Goal: Find specific page/section: Find specific page/section

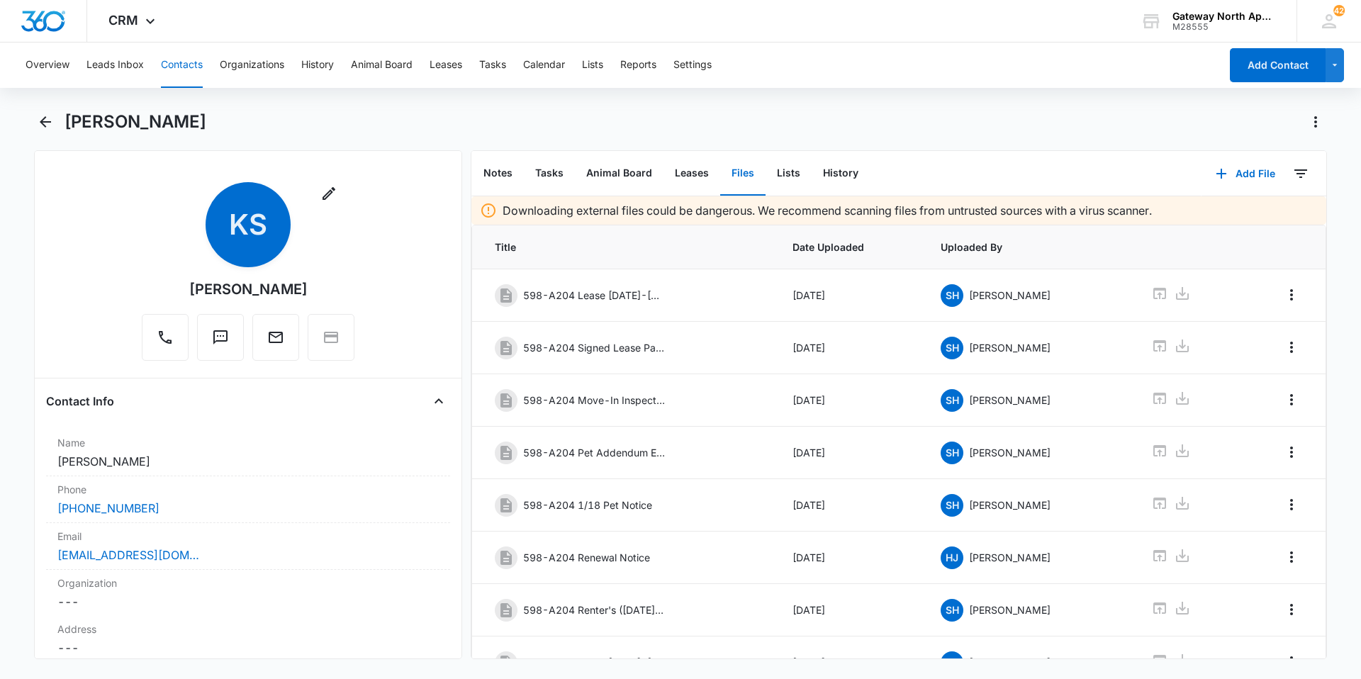
scroll to position [190, 0]
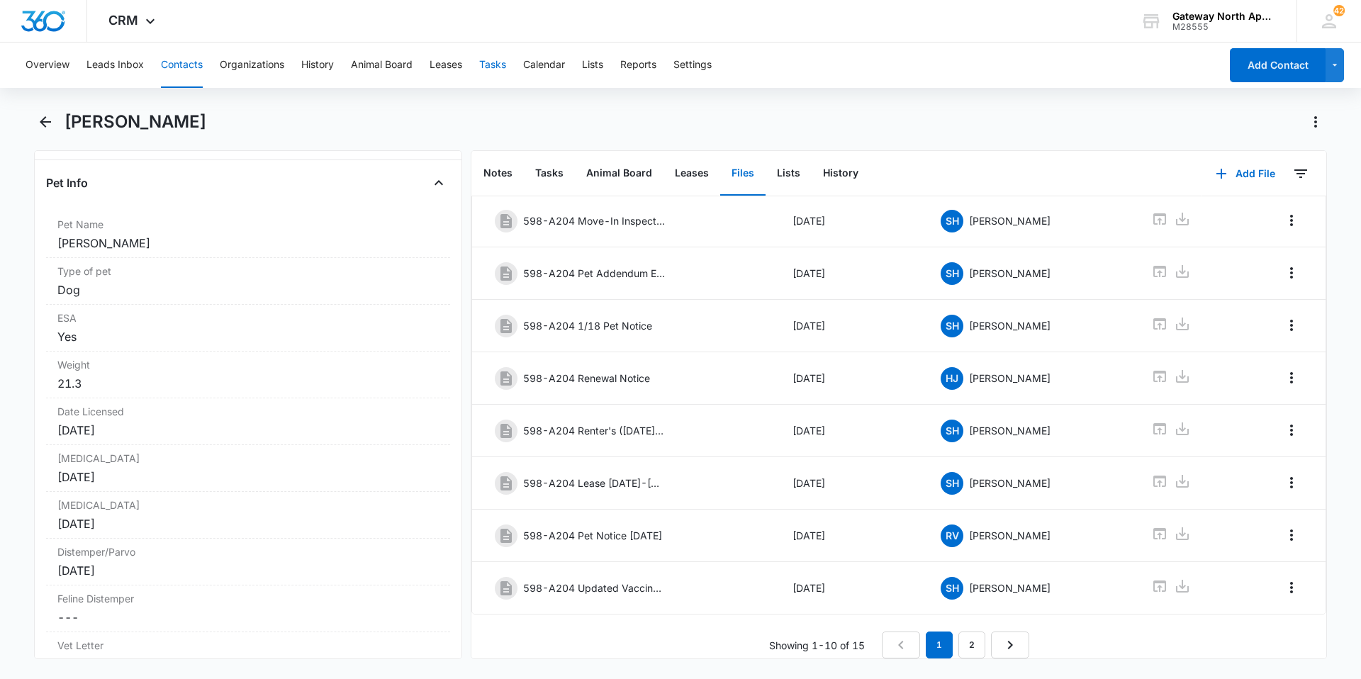
click at [491, 76] on button "Tasks" at bounding box center [492, 65] width 27 height 45
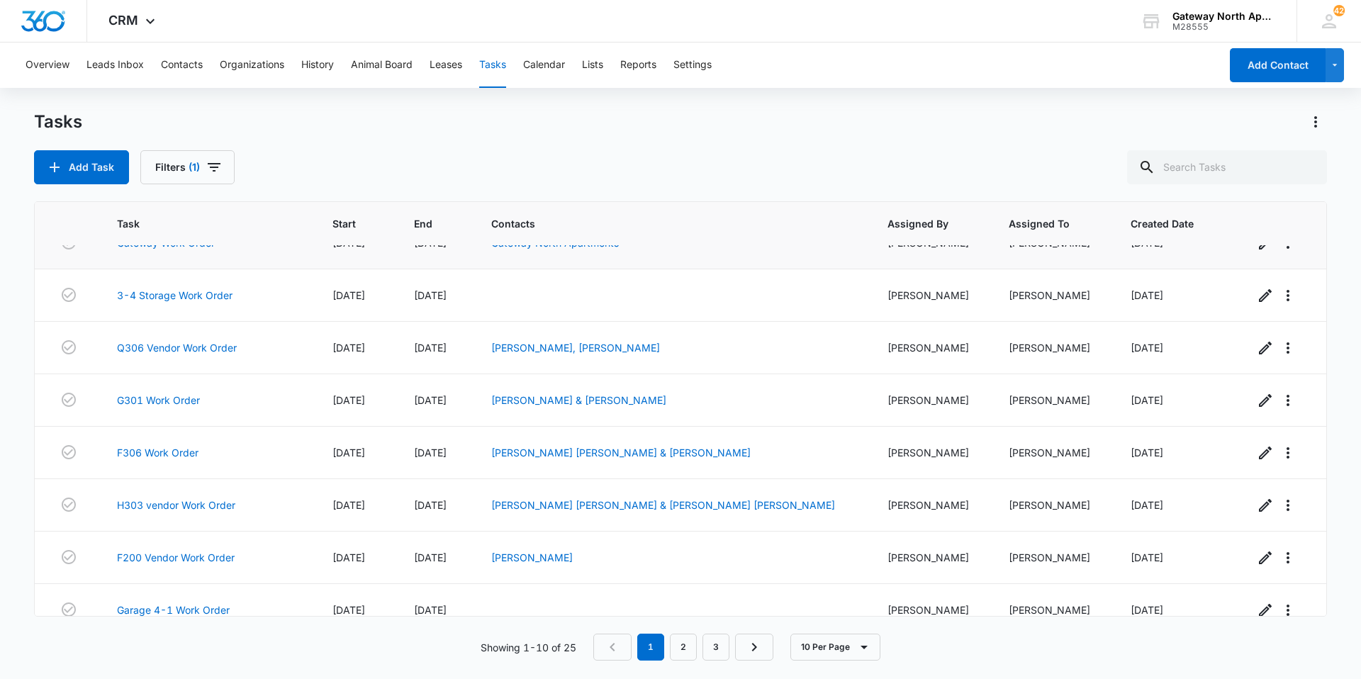
scroll to position [154, 0]
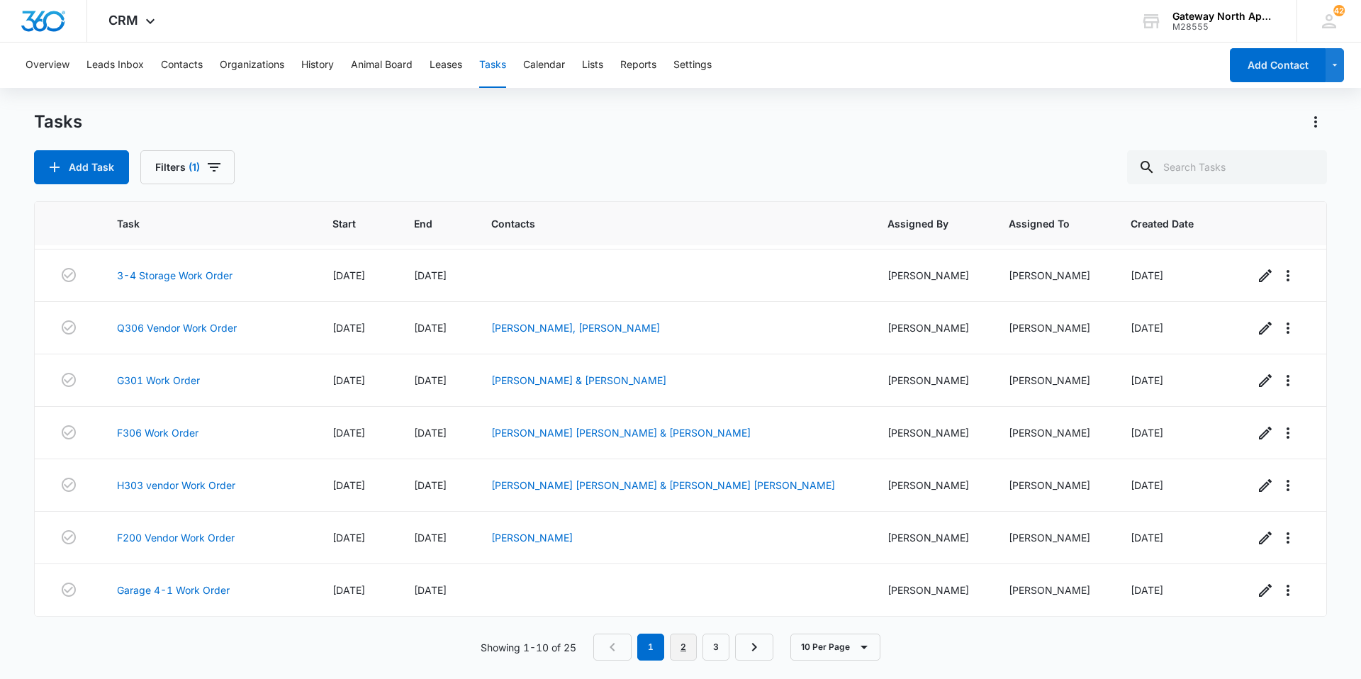
click at [686, 655] on link "2" at bounding box center [683, 647] width 27 height 27
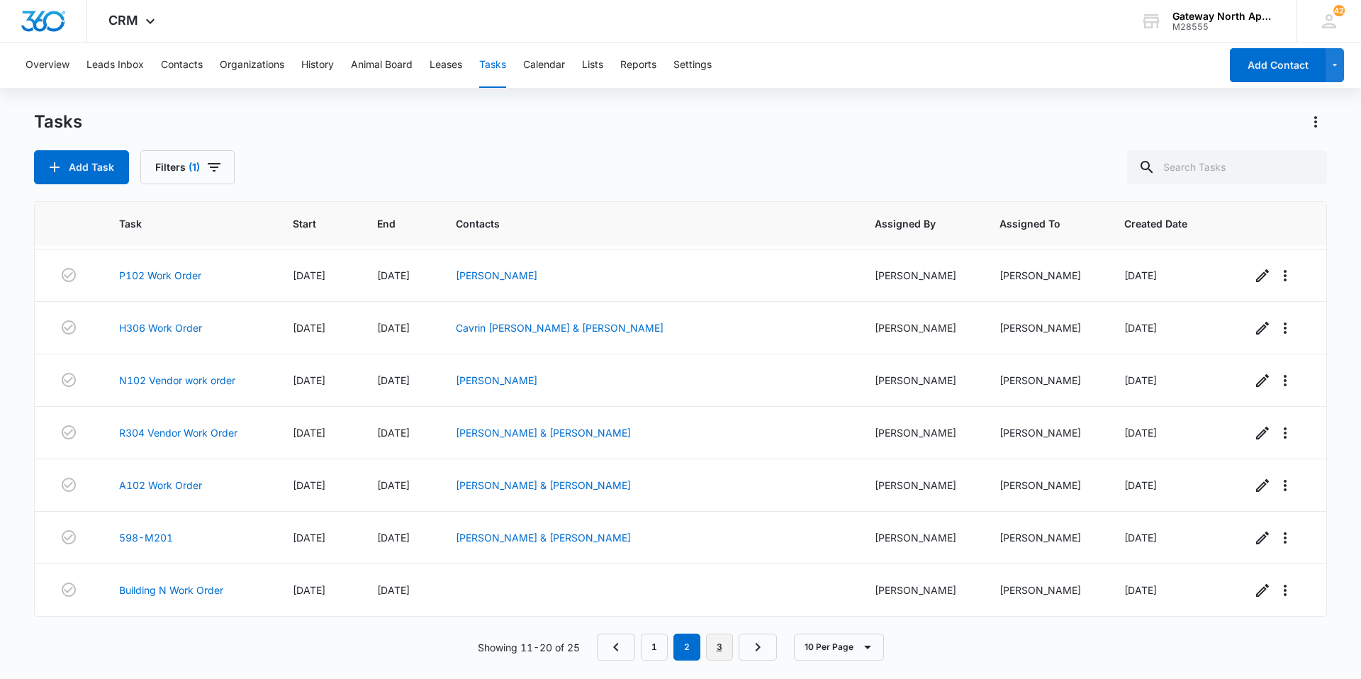
click at [723, 645] on link "3" at bounding box center [719, 647] width 27 height 27
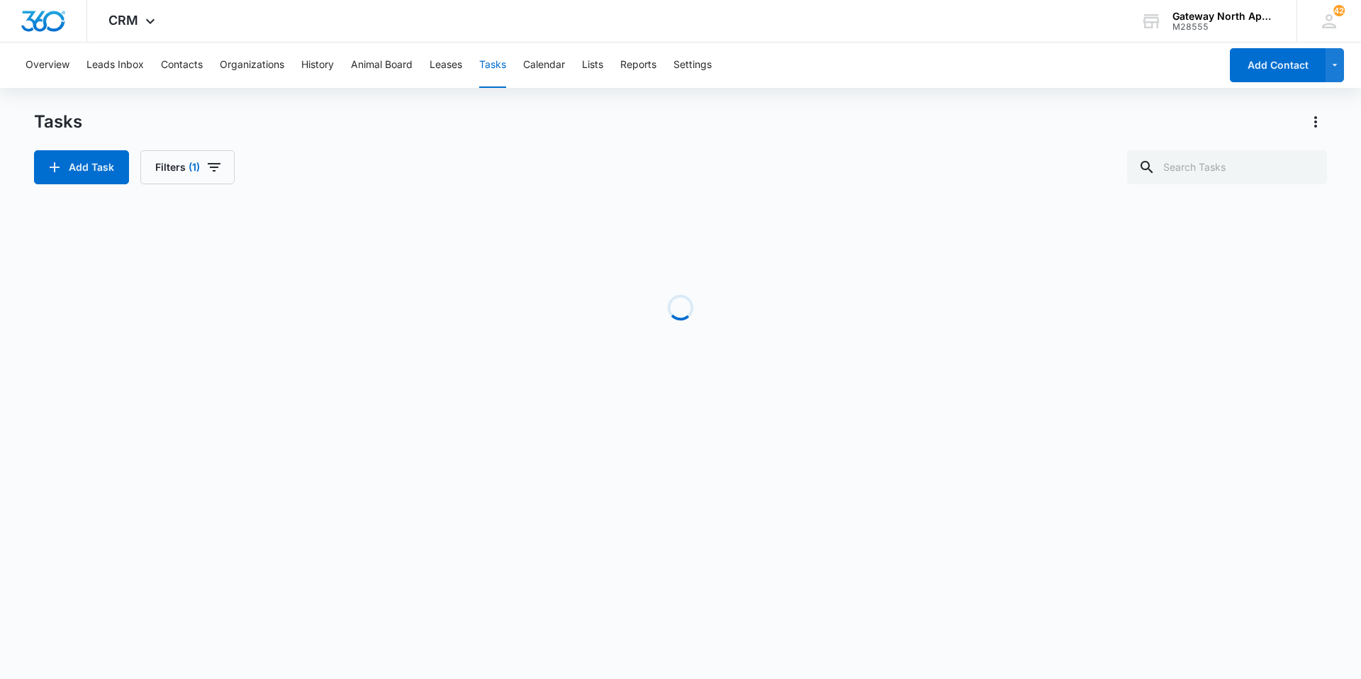
scroll to position [0, 0]
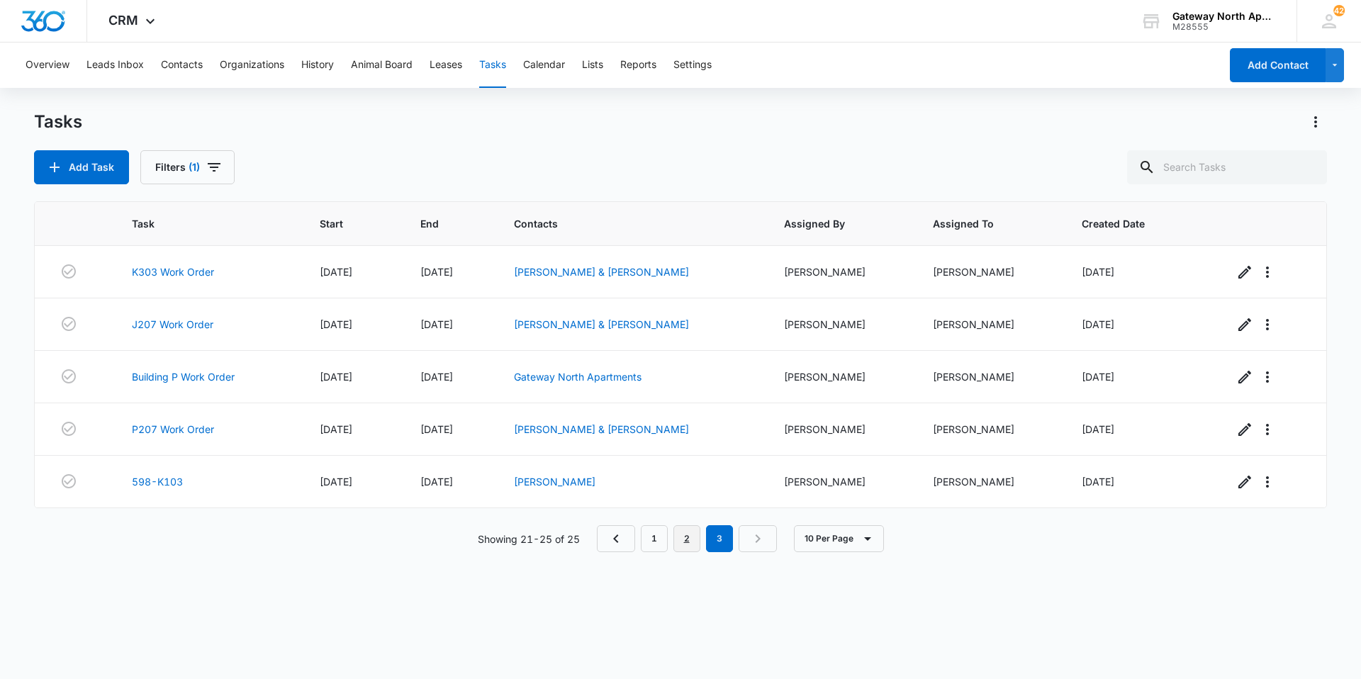
click at [688, 541] on link "2" at bounding box center [687, 538] width 27 height 27
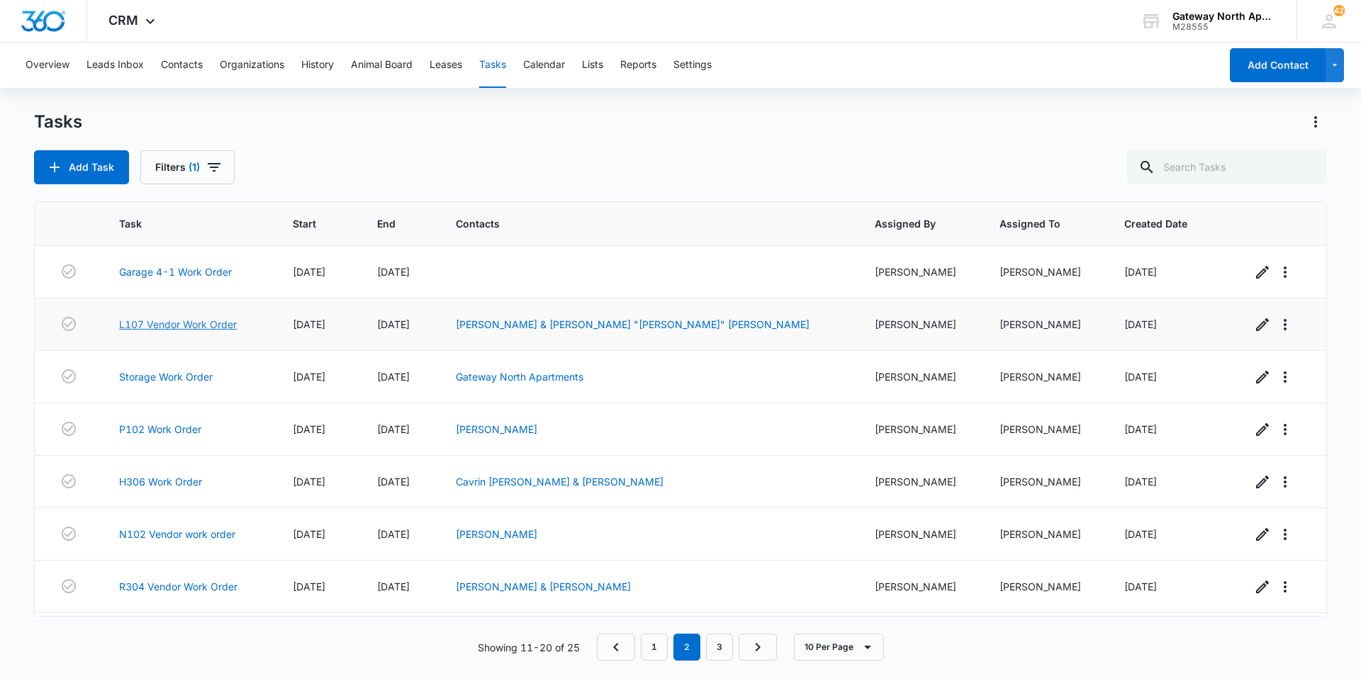
click at [220, 326] on link "L107 Vendor Work Order" at bounding box center [178, 324] width 118 height 15
